Goal: Transaction & Acquisition: Subscribe to service/newsletter

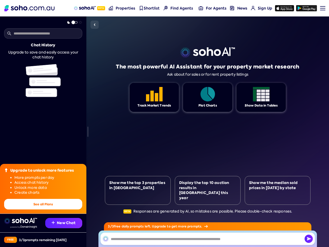
click at [165, 132] on div "The most powerful AI Assistant for your property market research Ask about for …" at bounding box center [208, 131] width 206 height 231
click at [285, 8] on img at bounding box center [284, 8] width 19 height 6
click at [321, 8] on div at bounding box center [322, 8] width 5 height 1
click at [43, 204] on button "See all Plans" at bounding box center [43, 204] width 78 height 11
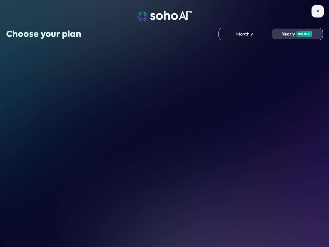
click at [64, 223] on div "Choose your plan Monthly Yearly 10% off" at bounding box center [164, 123] width 329 height 247
click at [43, 240] on div "Choose your plan Monthly Yearly 10% off" at bounding box center [164, 123] width 329 height 247
click at [95, 25] on div "Choose your plan Monthly Yearly 10% off" at bounding box center [164, 123] width 329 height 247
click at [138, 195] on div "Choose your plan Monthly Yearly 10% off" at bounding box center [164, 123] width 329 height 247
click at [208, 195] on div "Choose your plan Monthly Yearly 10% off" at bounding box center [164, 123] width 329 height 247
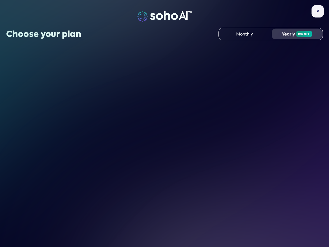
click at [278, 195] on div "Choose your plan Monthly Yearly 10% off" at bounding box center [164, 123] width 329 height 247
